Goal: Information Seeking & Learning: Learn about a topic

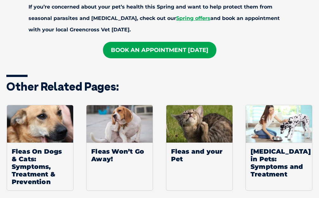
scroll to position [1349, 0]
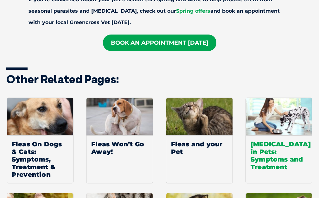
click at [279, 135] on span "[MEDICAL_DATA] in Pets: Symptoms and Treatment" at bounding box center [278, 155] width 66 height 40
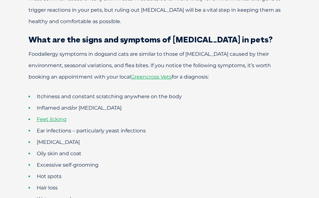
scroll to position [348, 0]
